Goal: Task Accomplishment & Management: Use online tool/utility

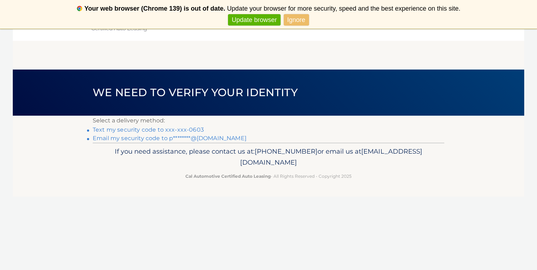
click at [162, 131] on link "Text my security code to xxx-xxx-0603" at bounding box center [148, 130] width 111 height 7
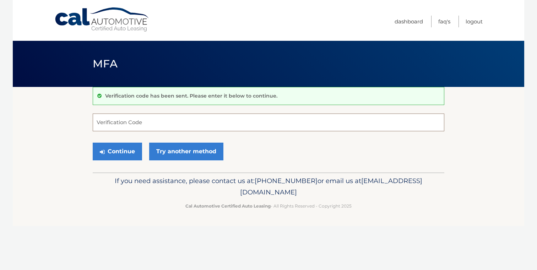
click at [161, 120] on input "Verification Code" at bounding box center [269, 123] width 352 height 18
type input "445734"
click at [129, 153] on button "Continue" at bounding box center [117, 152] width 49 height 18
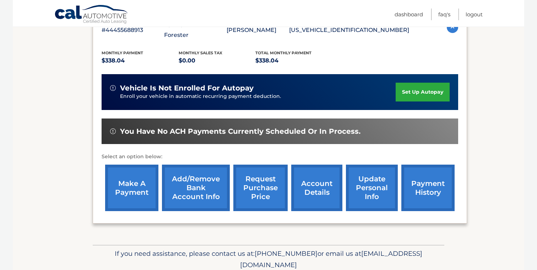
scroll to position [144, 0]
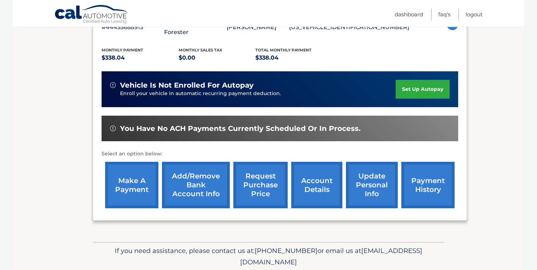
click at [131, 176] on link "make a payment" at bounding box center [131, 185] width 53 height 47
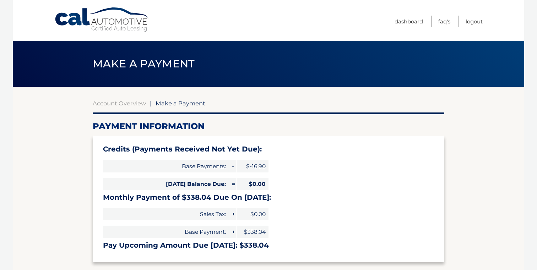
select select "OTMxYjA2NTUtYjE5My00OTVlLWIxMjEtYzhjZDBhNDJjNmQ5"
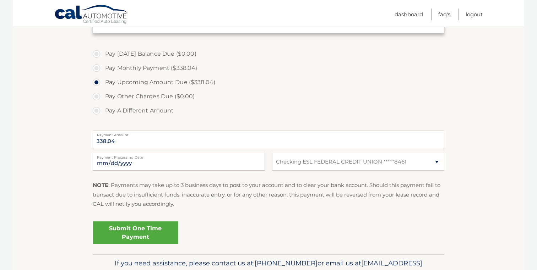
scroll to position [234, 0]
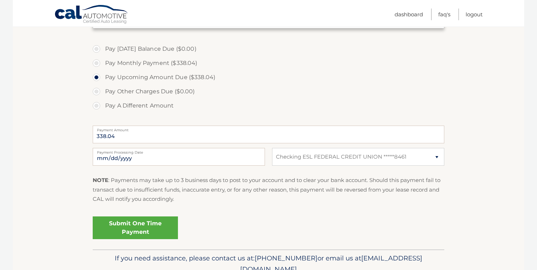
click at [136, 229] on link "Submit One Time Payment" at bounding box center [135, 228] width 85 height 23
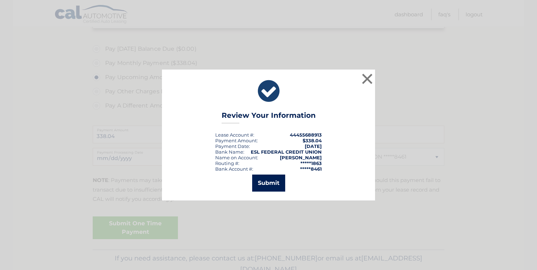
click at [272, 182] on button "Submit" at bounding box center [268, 183] width 33 height 17
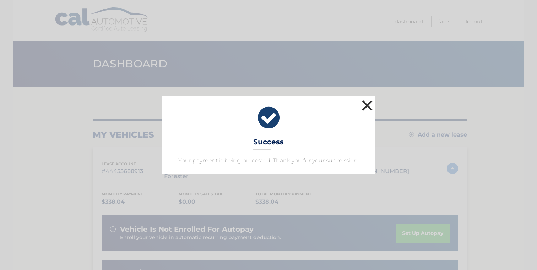
click at [367, 104] on button "×" at bounding box center [367, 105] width 14 height 14
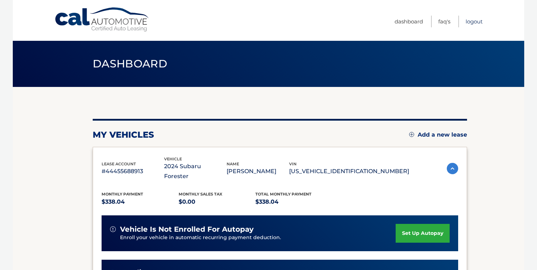
click at [474, 21] on link "Logout" at bounding box center [474, 22] width 17 height 12
